Goal: Obtain resource: Download file/media

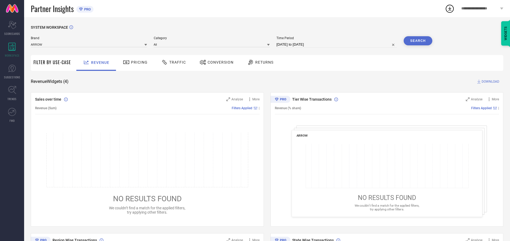
click at [172, 62] on span "Traffic" at bounding box center [177, 62] width 17 height 4
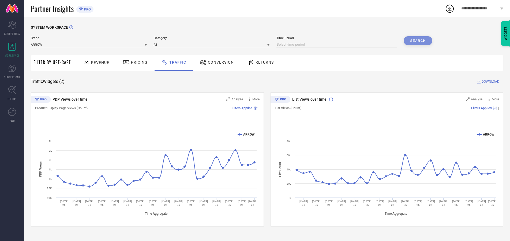
click at [338, 44] on input at bounding box center [337, 44] width 121 height 6
select select "8"
select select "2025"
select select "9"
select select "2025"
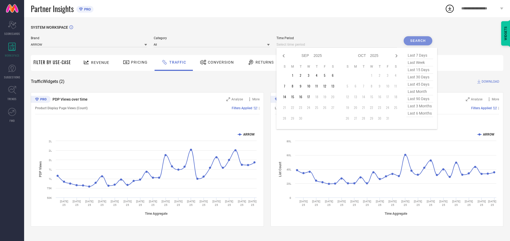
click at [310, 97] on td "17" at bounding box center [309, 97] width 8 height 8
type input "[DATE] to [DATE]"
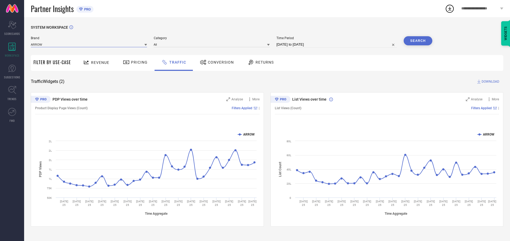
click at [89, 44] on input at bounding box center [89, 45] width 116 height 6
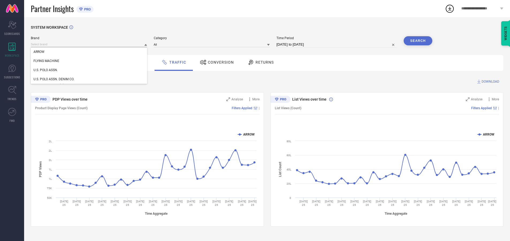
click at [89, 44] on input at bounding box center [89, 45] width 116 height 6
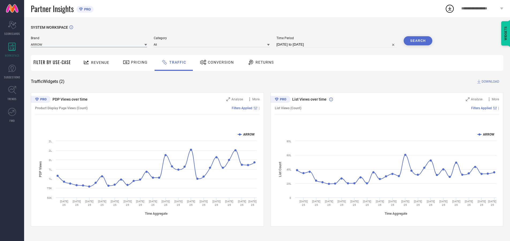
click at [89, 44] on input at bounding box center [89, 45] width 116 height 6
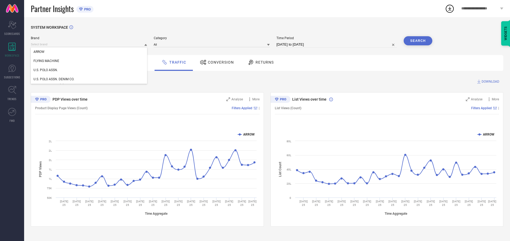
click at [89, 70] on div "U.S. POLO ASSN." at bounding box center [89, 69] width 116 height 9
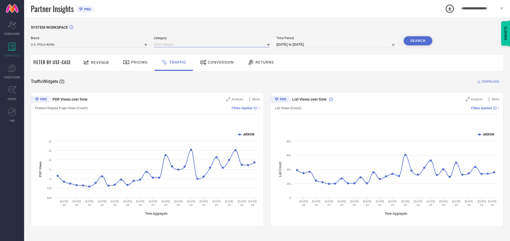
click at [213, 44] on input at bounding box center [212, 45] width 116 height 6
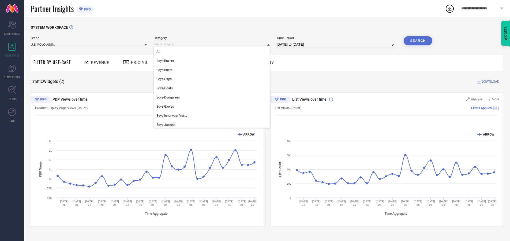
click at [213, 52] on div "All" at bounding box center [212, 51] width 116 height 9
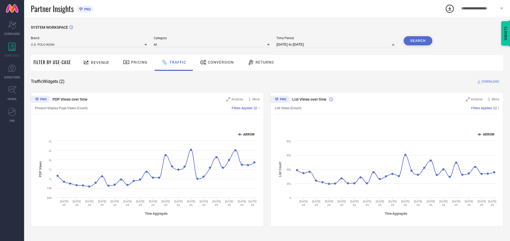
click at [418, 41] on button "Search" at bounding box center [418, 40] width 29 height 9
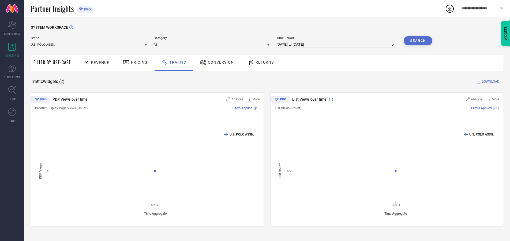
click at [490, 81] on span "DOWNLOAD" at bounding box center [491, 81] width 18 height 5
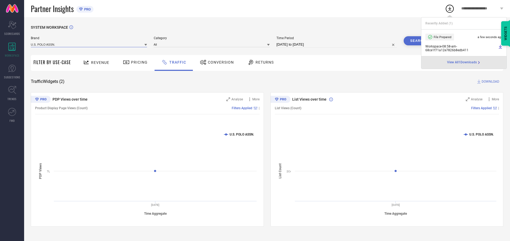
click at [89, 44] on input at bounding box center [89, 45] width 116 height 6
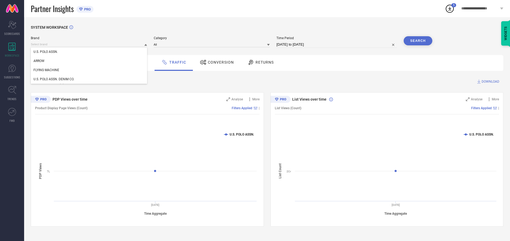
click at [89, 79] on div "U.S. POLO ASSN. DENIM CO." at bounding box center [89, 78] width 116 height 9
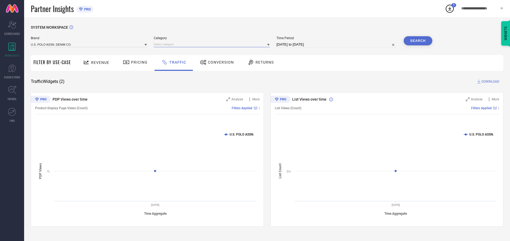
click at [213, 44] on input at bounding box center [212, 45] width 116 height 6
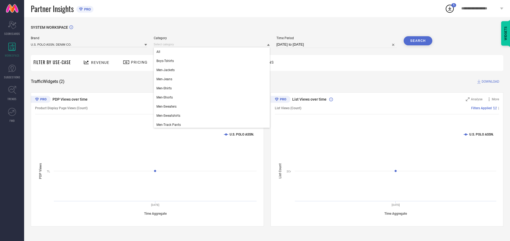
click at [213, 52] on div "All" at bounding box center [212, 51] width 116 height 9
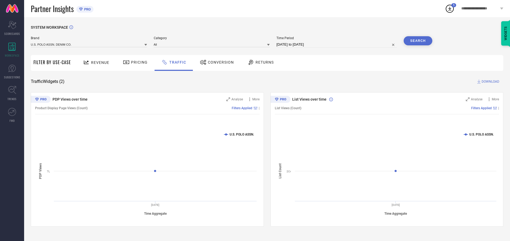
click at [418, 41] on button "Search" at bounding box center [418, 40] width 29 height 9
click at [490, 81] on span "DOWNLOAD" at bounding box center [491, 81] width 18 height 5
